Goal: Task Accomplishment & Management: Use online tool/utility

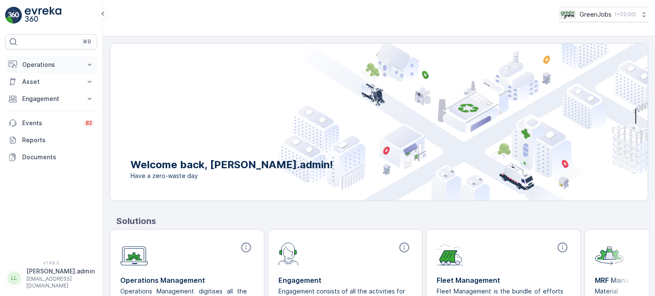
click at [32, 63] on p "Operations" at bounding box center [51, 65] width 58 height 9
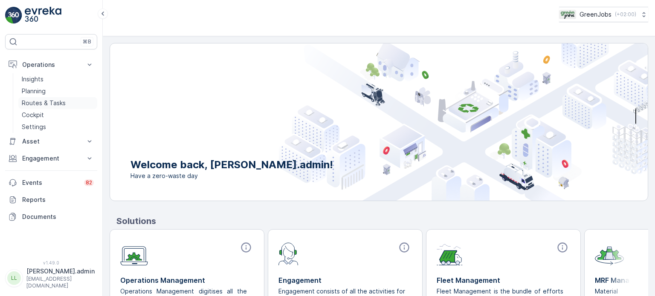
click at [58, 101] on p "Routes & Tasks" at bounding box center [44, 103] width 44 height 9
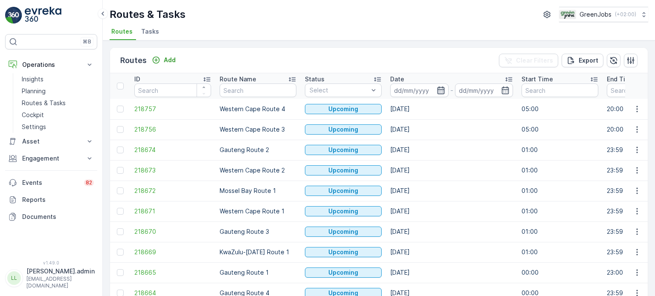
click at [442, 90] on icon "button" at bounding box center [440, 91] width 7 height 8
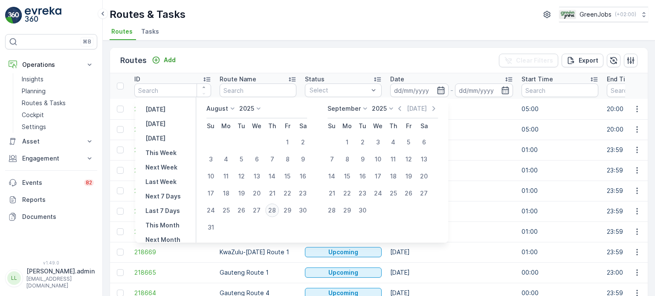
click at [275, 212] on div "28" at bounding box center [272, 211] width 14 height 14
type input "[DATE]"
click at [276, 211] on div "28" at bounding box center [272, 211] width 14 height 14
type input "[DATE]"
click at [277, 211] on div "28" at bounding box center [272, 211] width 14 height 14
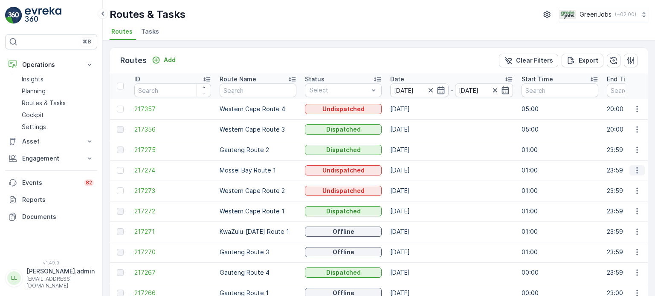
click at [636, 170] on icon "button" at bounding box center [636, 171] width 1 height 6
click at [612, 182] on span "See More Details" at bounding box center [616, 183] width 49 height 9
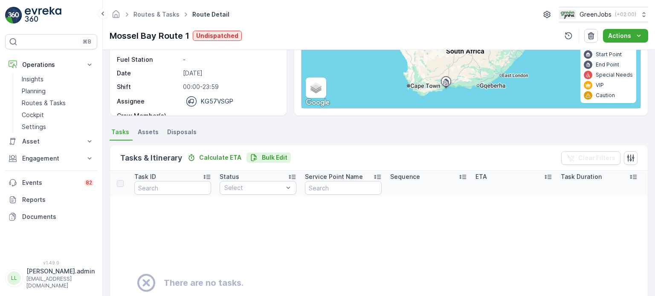
scroll to position [85, 0]
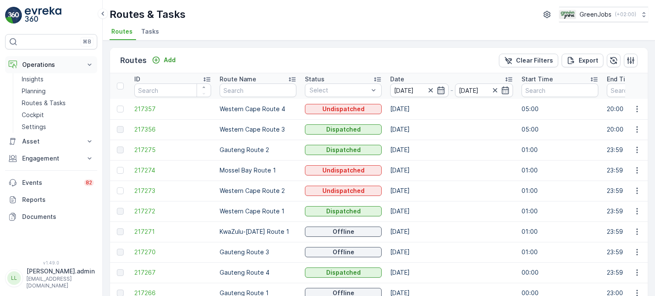
click at [39, 66] on p "Operations" at bounding box center [51, 65] width 58 height 9
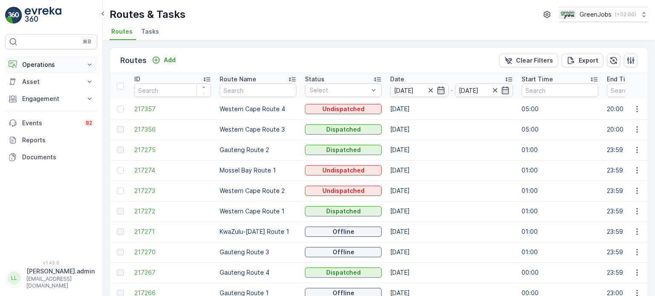
click at [39, 66] on p "Operations" at bounding box center [51, 65] width 58 height 9
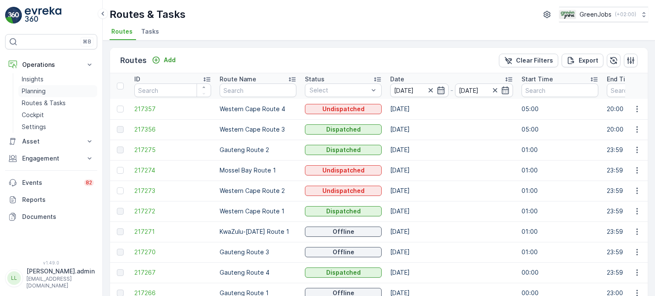
click at [36, 93] on p "Planning" at bounding box center [34, 91] width 24 height 9
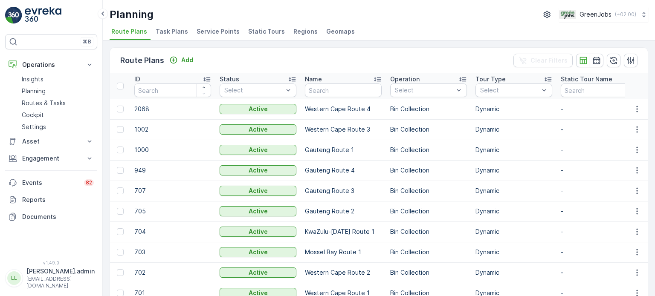
drag, startPoint x: 212, startPoint y: 32, endPoint x: 217, endPoint y: 30, distance: 4.5
click at [213, 32] on span "Service Points" at bounding box center [218, 31] width 43 height 9
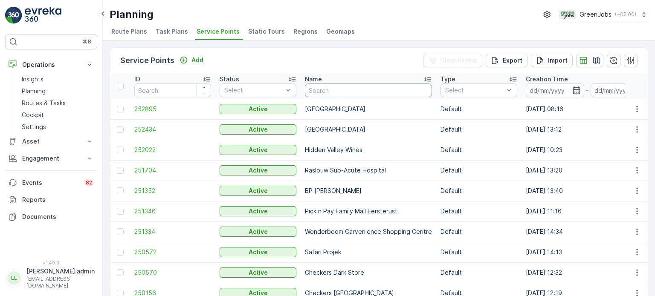
click at [338, 87] on input "text" at bounding box center [368, 91] width 127 height 14
type input "die vlakte"
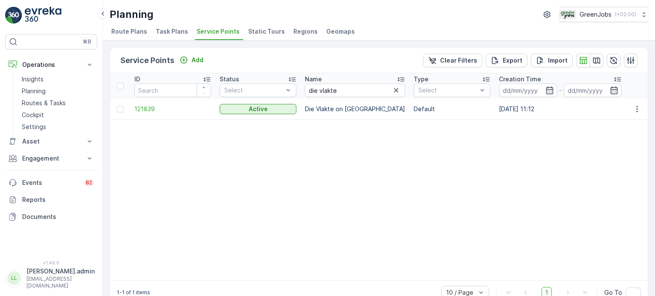
click at [116, 108] on td at bounding box center [120, 109] width 20 height 20
click at [117, 109] on div at bounding box center [120, 109] width 7 height 7
click at [117, 106] on input "checkbox" at bounding box center [117, 106] width 0 height 0
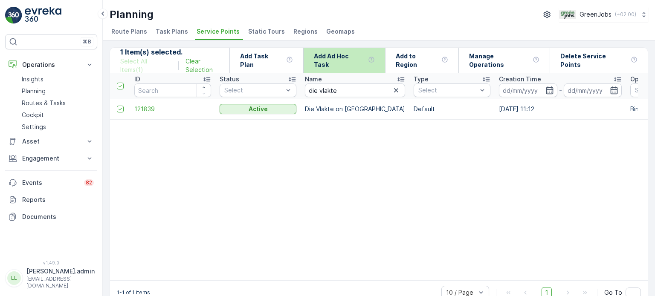
click at [338, 60] on p "Add Ad Hoc Task" at bounding box center [339, 60] width 51 height 17
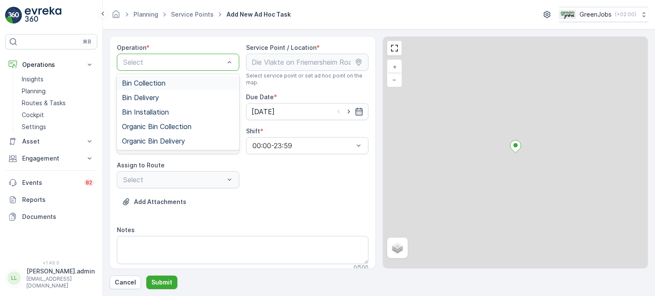
click at [179, 63] on div at bounding box center [173, 62] width 103 height 8
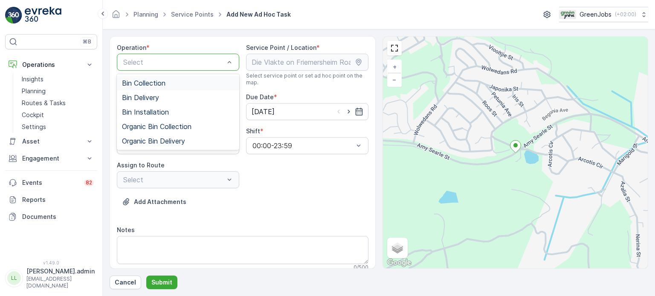
click at [156, 86] on span "Bin Collection" at bounding box center [143, 83] width 43 height 8
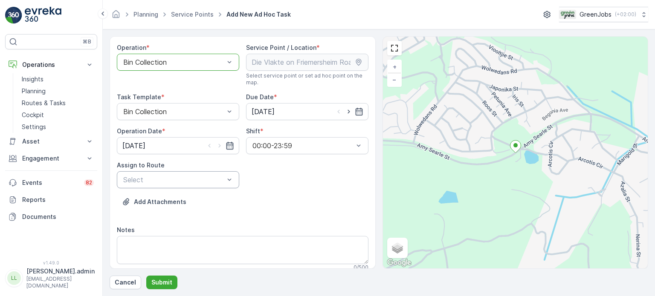
click at [220, 183] on div at bounding box center [173, 180] width 103 height 8
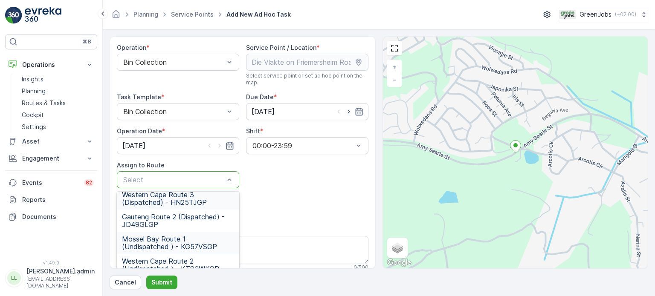
scroll to position [43, 0]
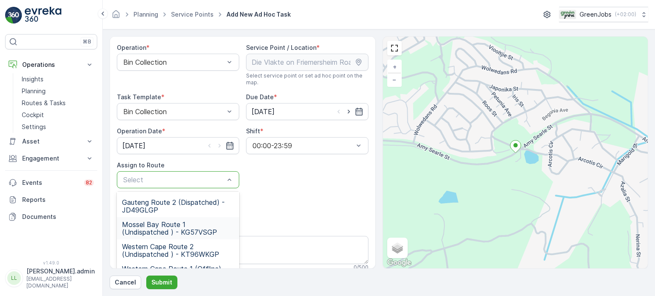
click at [172, 227] on span "Mossel Bay Route 1 (Undispatched ) - KG57VSGP" at bounding box center [178, 228] width 112 height 15
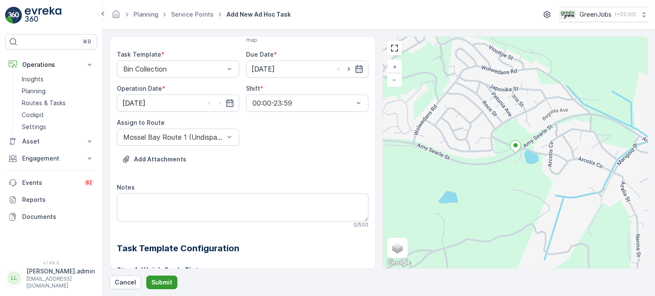
click at [163, 278] on p "Submit" at bounding box center [161, 282] width 21 height 9
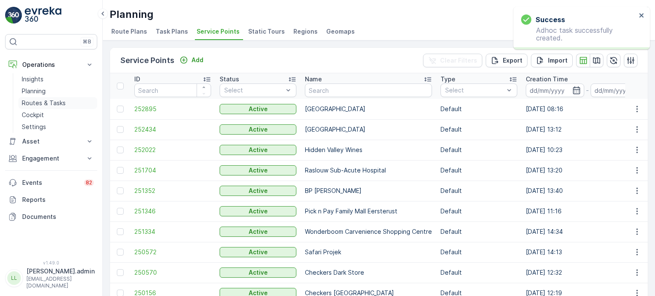
click at [42, 105] on p "Routes & Tasks" at bounding box center [44, 103] width 44 height 9
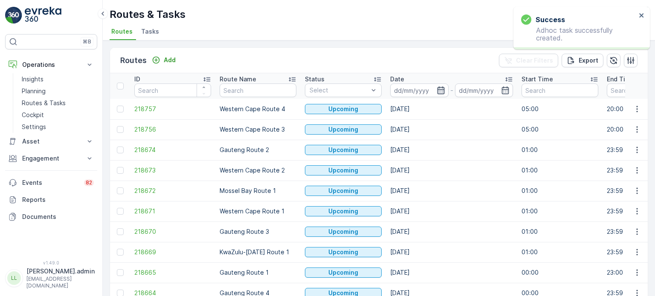
click at [439, 91] on icon "button" at bounding box center [441, 90] width 9 height 9
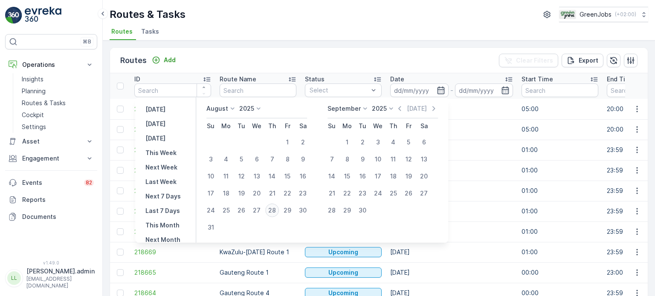
click at [277, 209] on div "28" at bounding box center [272, 211] width 14 height 14
type input "[DATE]"
click at [278, 209] on div "28" at bounding box center [272, 211] width 14 height 14
type input "[DATE]"
click at [278, 209] on div "28" at bounding box center [272, 211] width 14 height 14
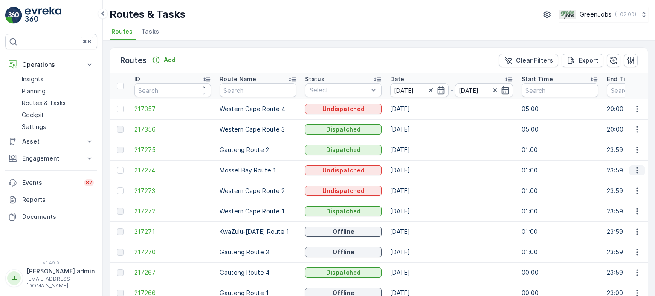
click at [633, 172] on icon "button" at bounding box center [637, 170] width 9 height 9
click at [628, 182] on span "See More Details" at bounding box center [616, 183] width 49 height 9
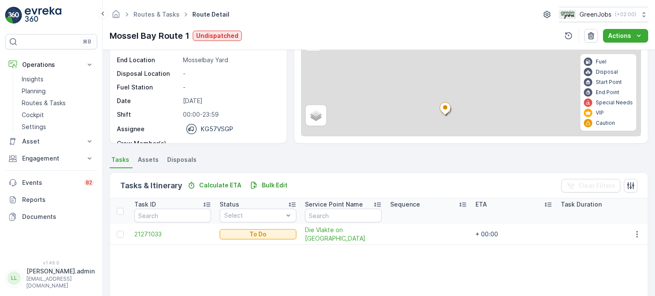
scroll to position [85, 0]
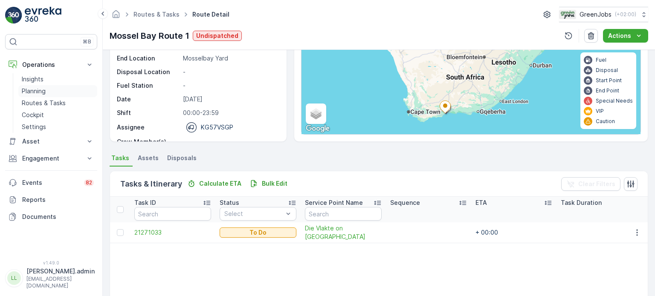
click at [41, 92] on p "Planning" at bounding box center [34, 91] width 24 height 9
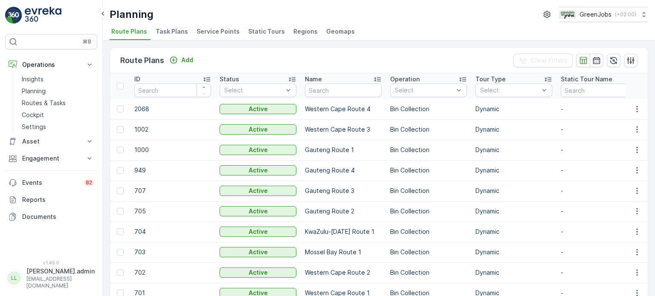
click at [216, 32] on span "Service Points" at bounding box center [218, 31] width 43 height 9
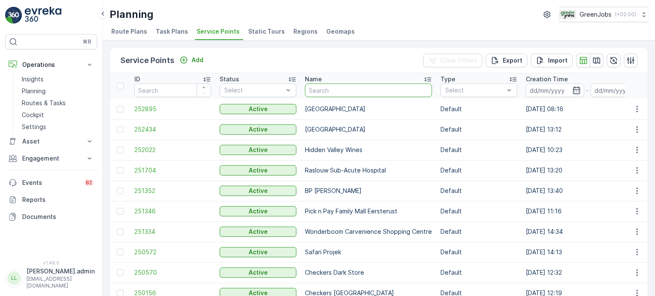
click at [348, 88] on input "text" at bounding box center [368, 91] width 127 height 14
type input "pr"
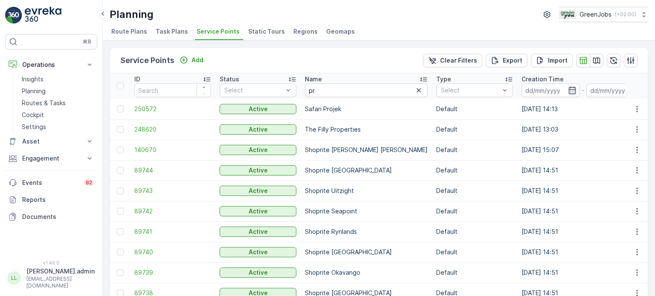
click at [168, 29] on span "Task Plans" at bounding box center [172, 31] width 32 height 9
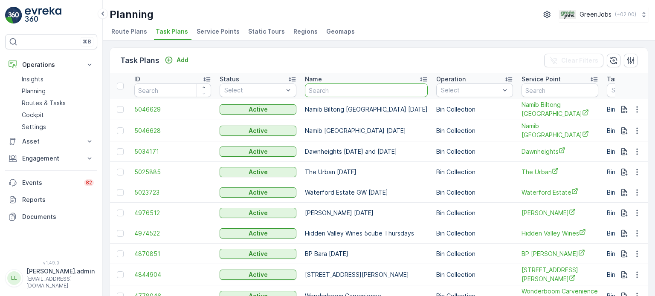
click at [351, 90] on input "text" at bounding box center [366, 91] width 123 height 14
type input "protea"
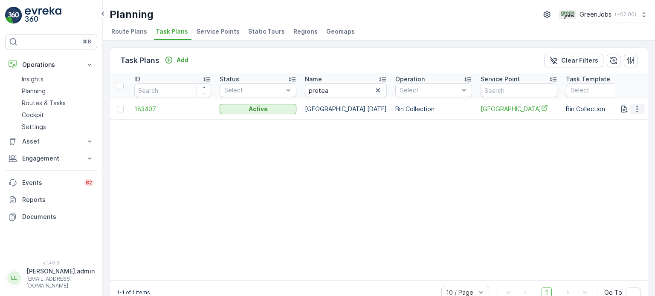
click at [638, 108] on icon "button" at bounding box center [637, 109] width 9 height 9
click at [633, 119] on span "See More Details" at bounding box center [626, 121] width 49 height 9
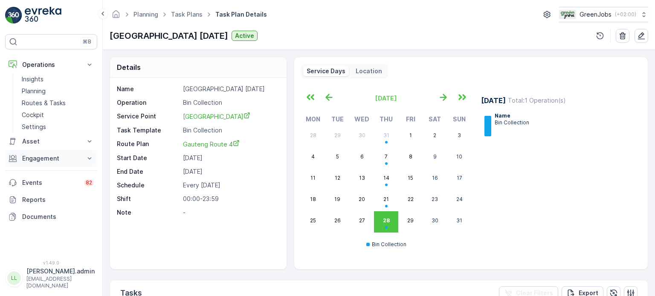
click at [39, 156] on p "Engagement" at bounding box center [51, 158] width 58 height 9
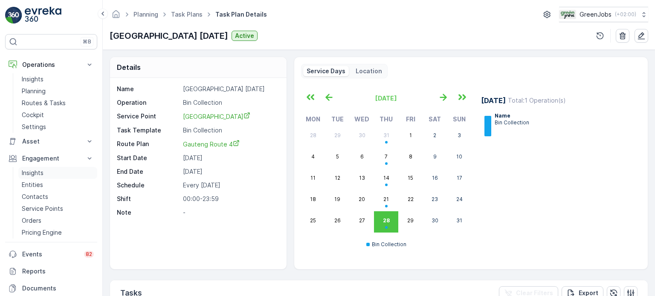
click at [35, 174] on p "Insights" at bounding box center [33, 173] width 22 height 9
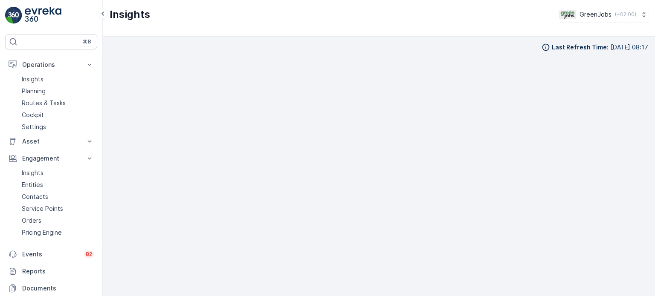
scroll to position [7, 0]
